Goal: Task Accomplishment & Management: Complete application form

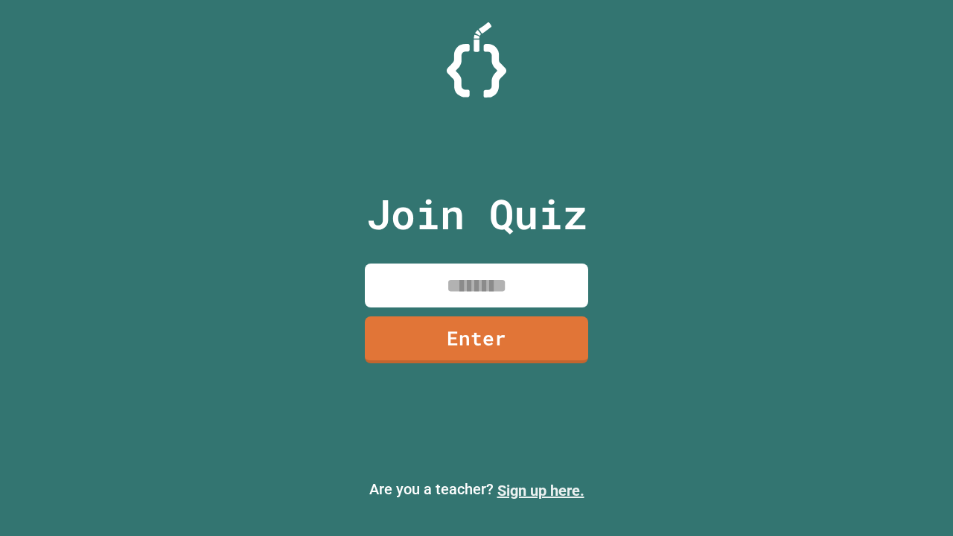
click at [541, 491] on link "Sign up here." at bounding box center [541, 491] width 87 height 18
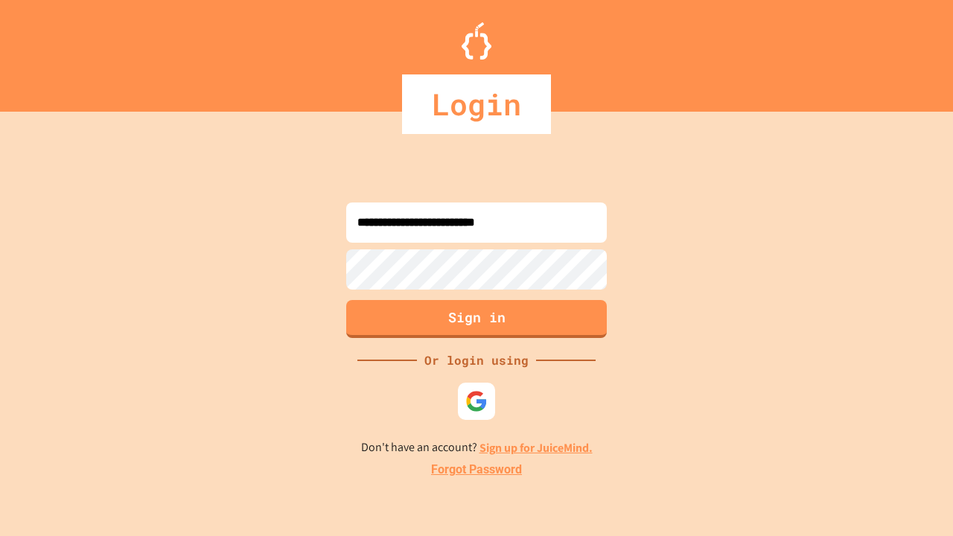
type input "**********"
